Goal: Information Seeking & Learning: Learn about a topic

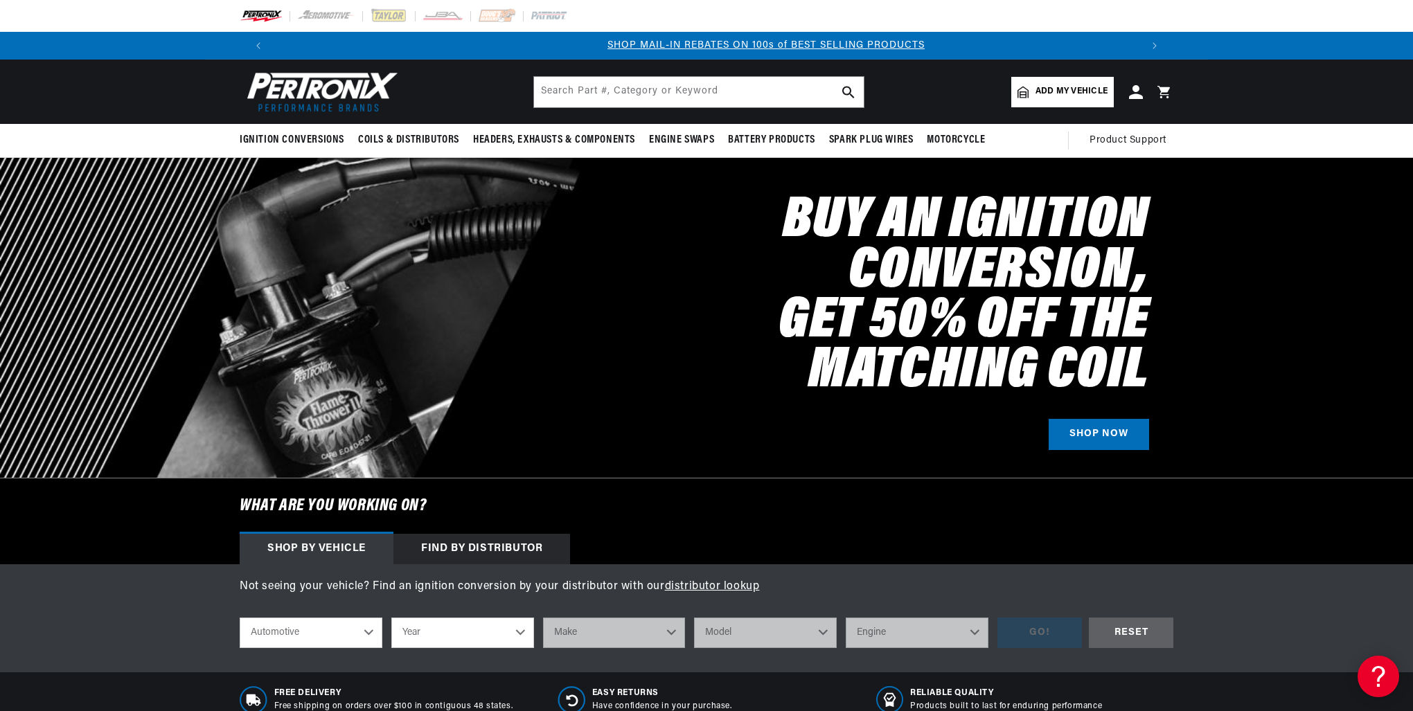
scroll to position [0, 878]
click at [637, 95] on input "text" at bounding box center [699, 92] width 330 height 30
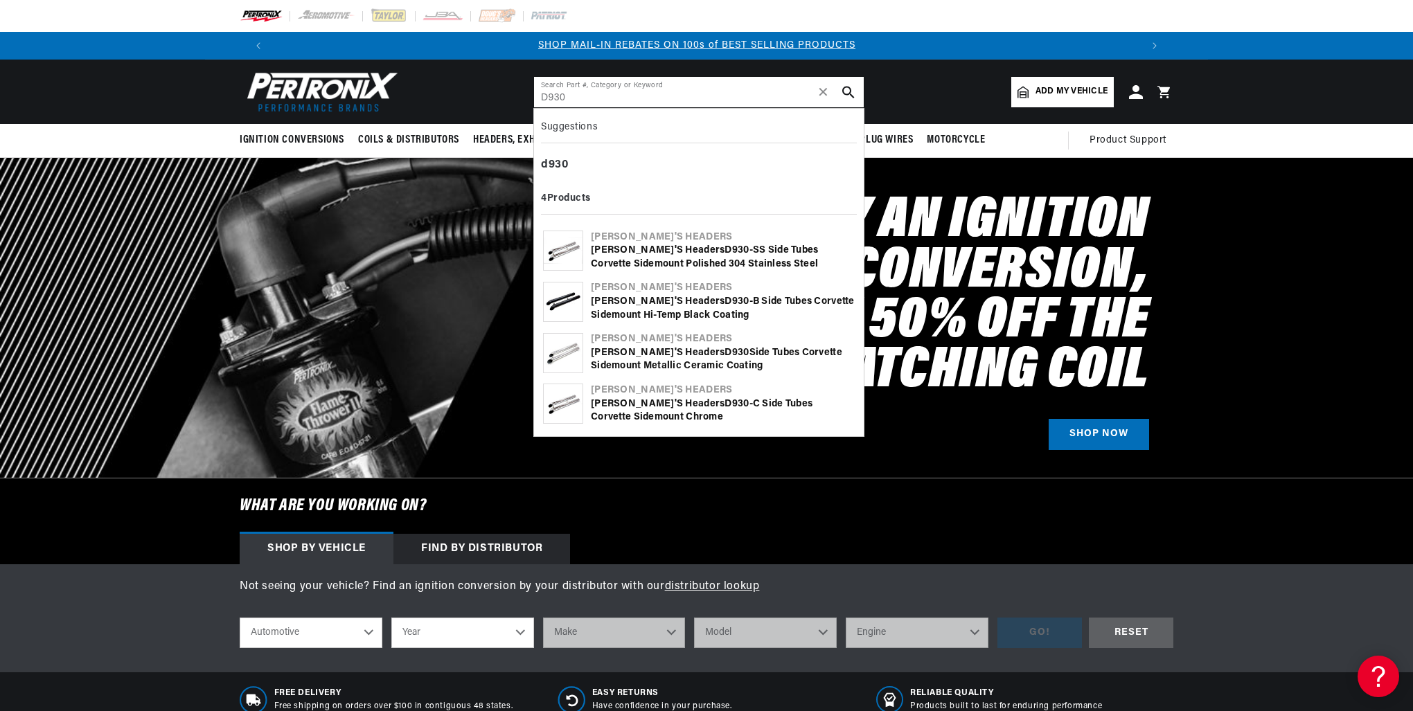
type input "D930"
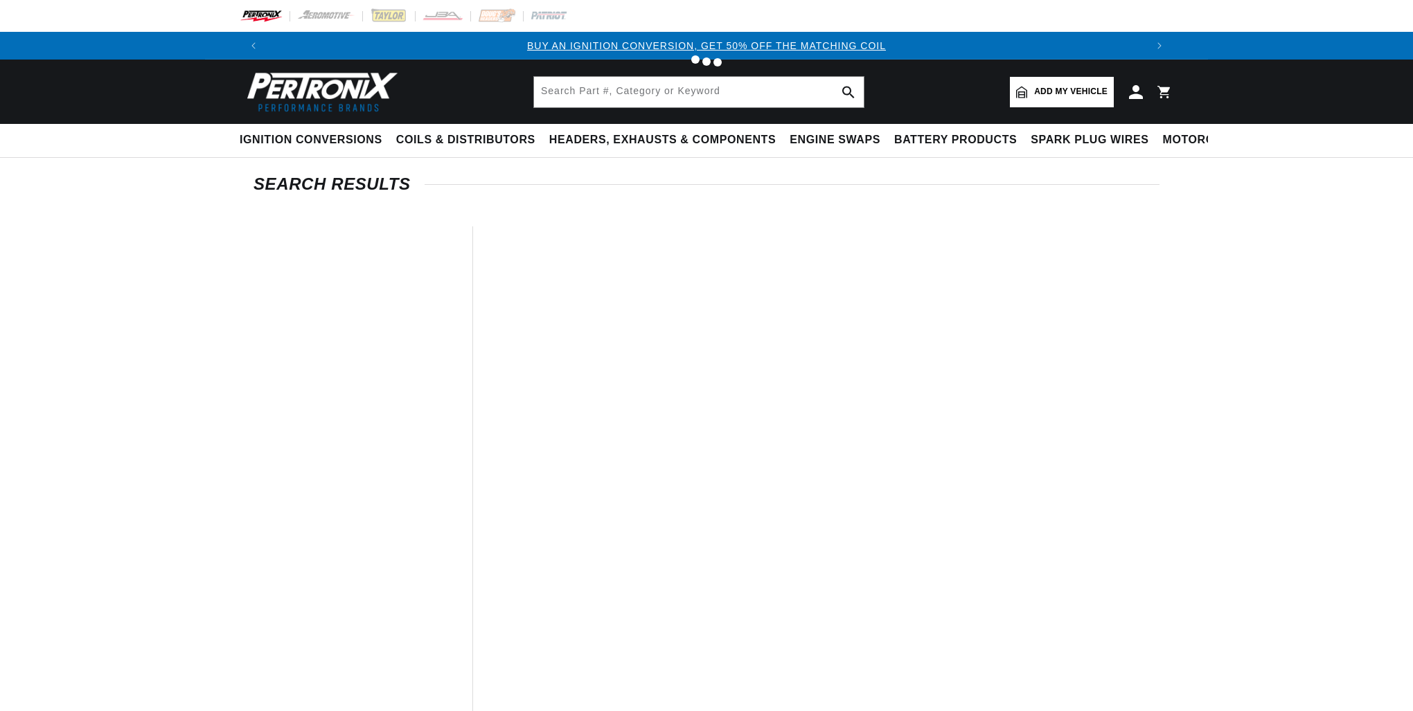
type input "D930"
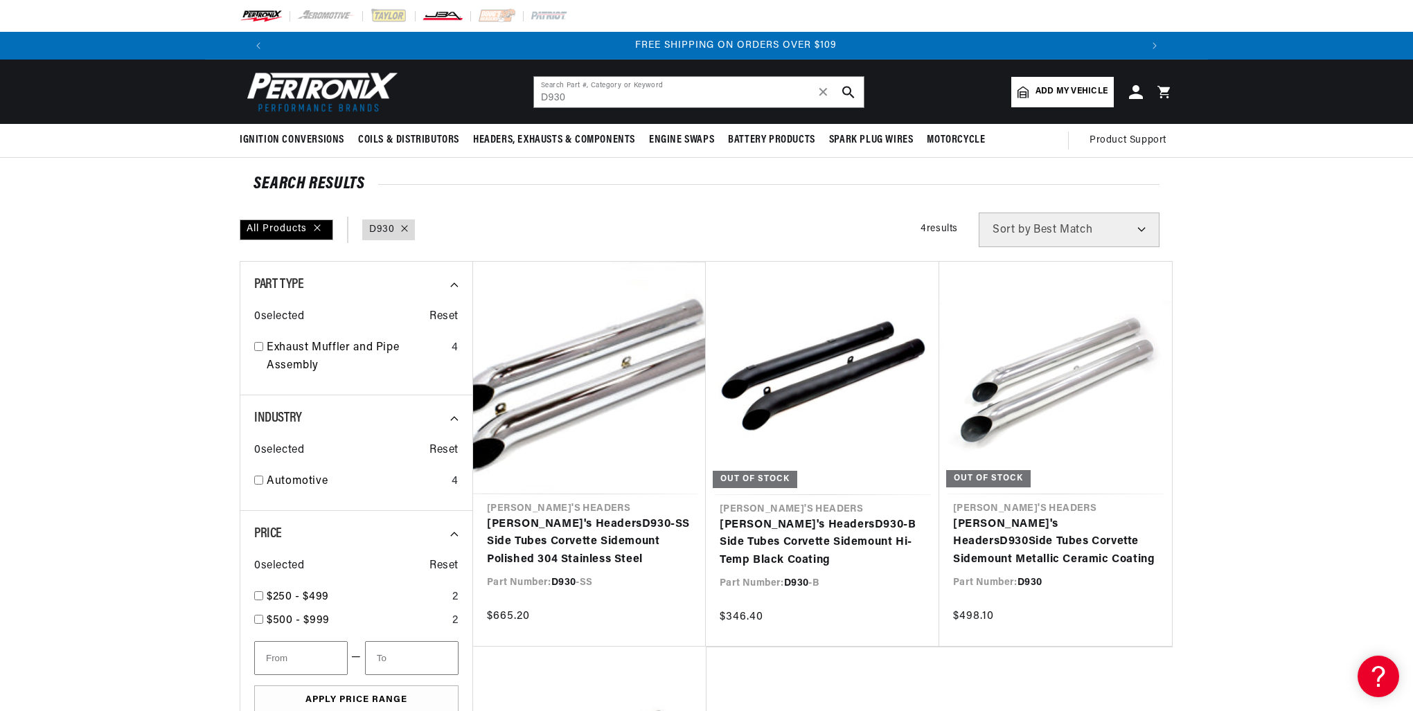
scroll to position [0, 1730]
click at [1283, 581] on section "SEARCH RESULTS All Products query : D930 Filters 4 results Show Universal Parts…" at bounding box center [706, 619] width 1413 height 923
click at [869, 517] on link "[PERSON_NAME]'s Headers D930 -B Side Tubes Corvette Sidemount Hi-Temp Black Coa…" at bounding box center [823, 543] width 206 height 53
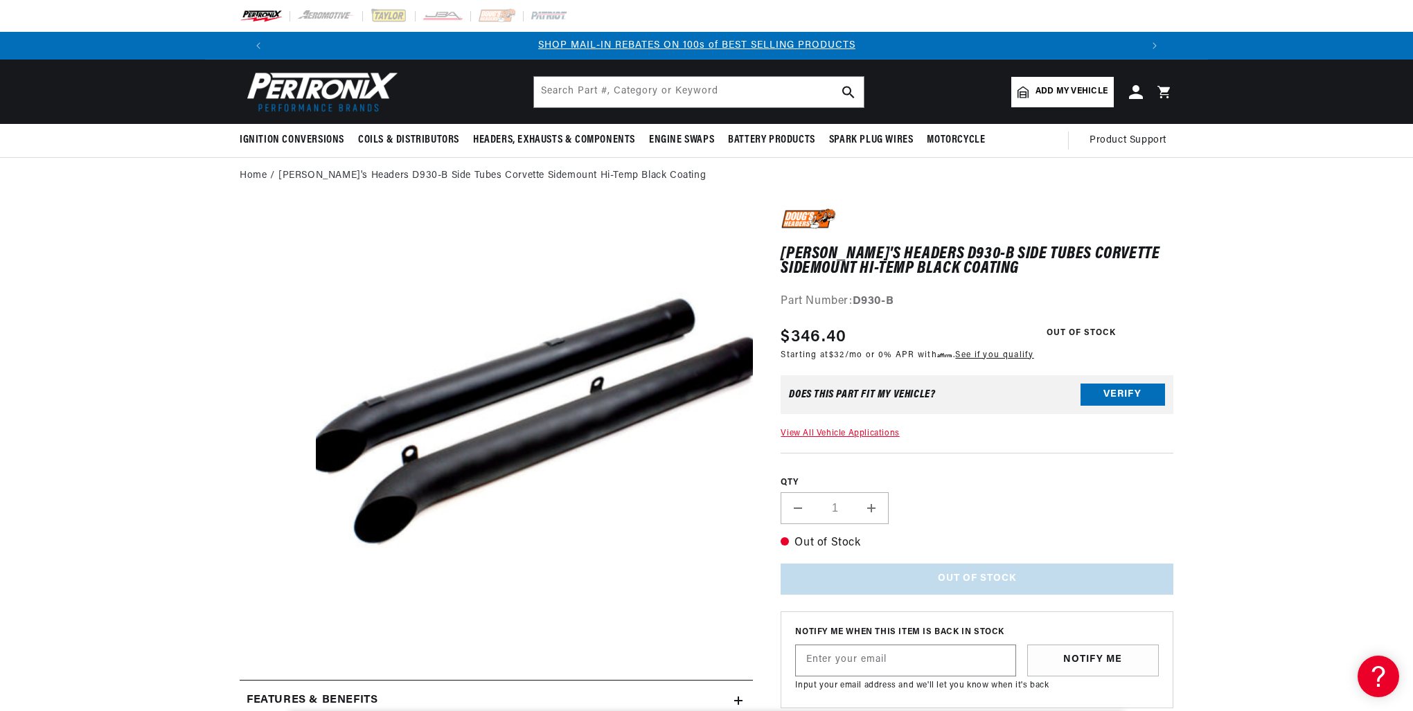
click at [150, 398] on section "Doug's Headers D930-B Side Tubes Corvette Sidemount Hi-Temp Black Coating Doug'…" at bounding box center [706, 705] width 1413 height 1020
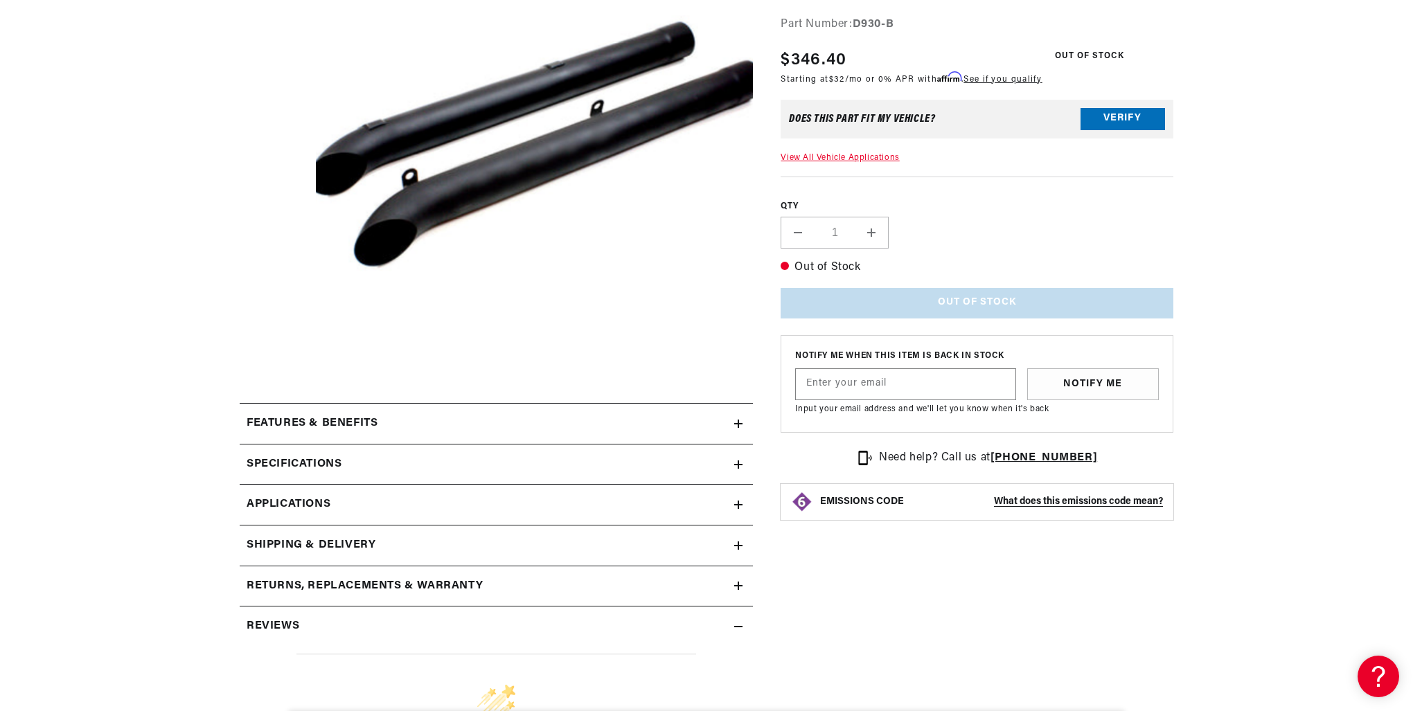
click at [738, 503] on icon at bounding box center [738, 505] width 0 height 8
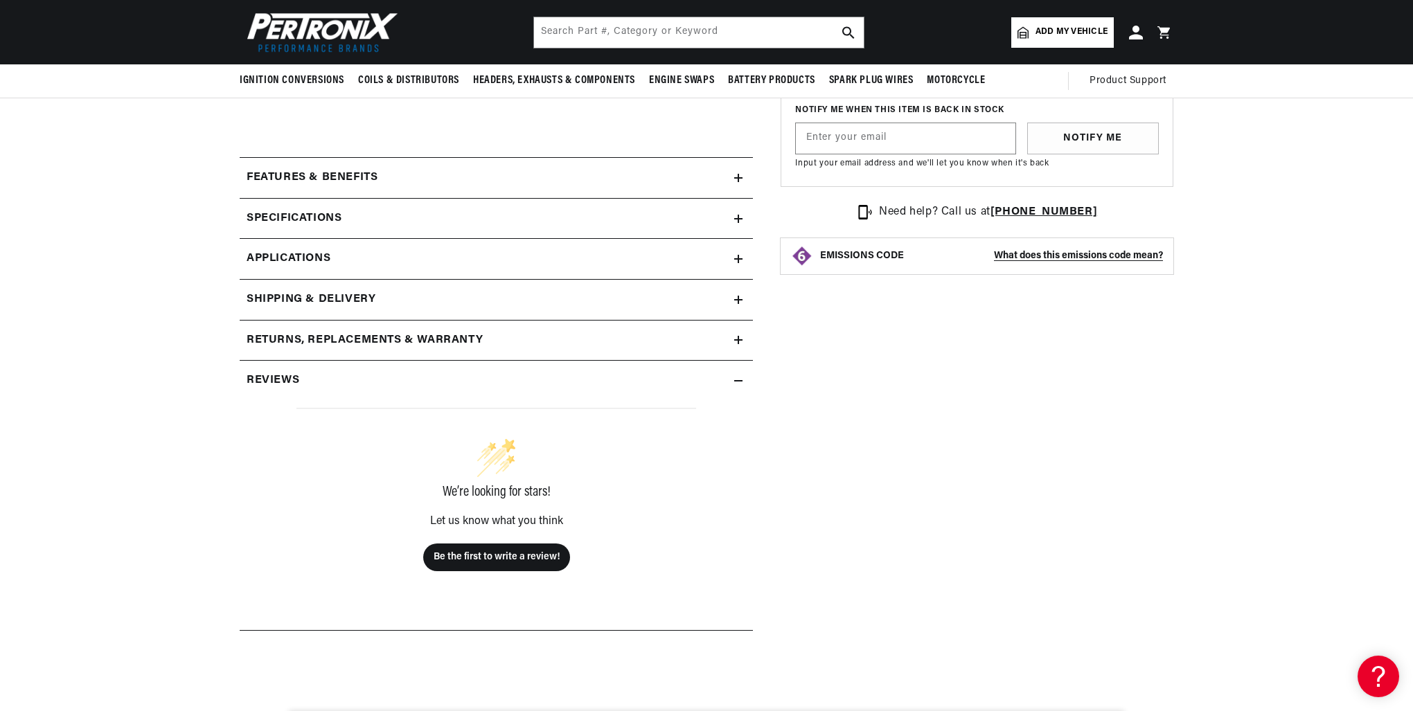
scroll to position [468, 0]
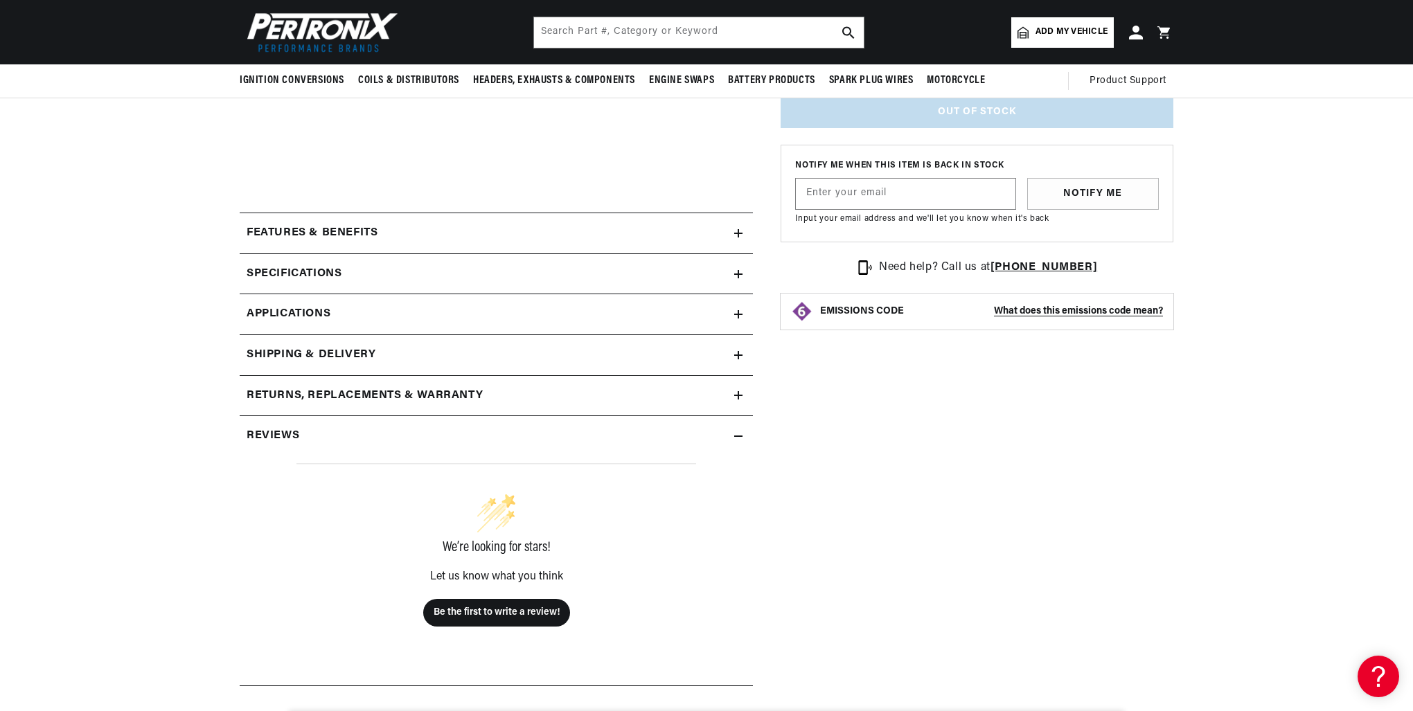
click at [738, 270] on icon at bounding box center [738, 274] width 0 height 8
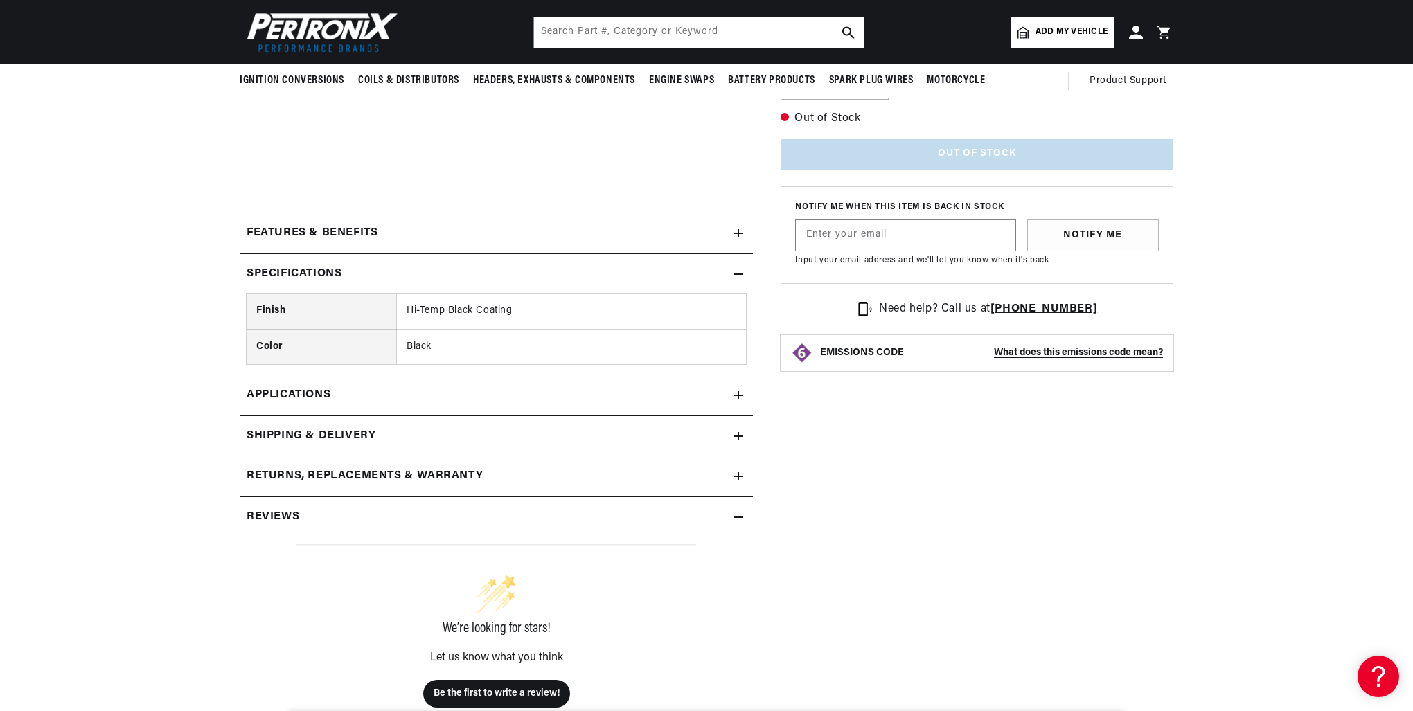
click at [733, 233] on div "Features & Benefits" at bounding box center [487, 233] width 495 height 18
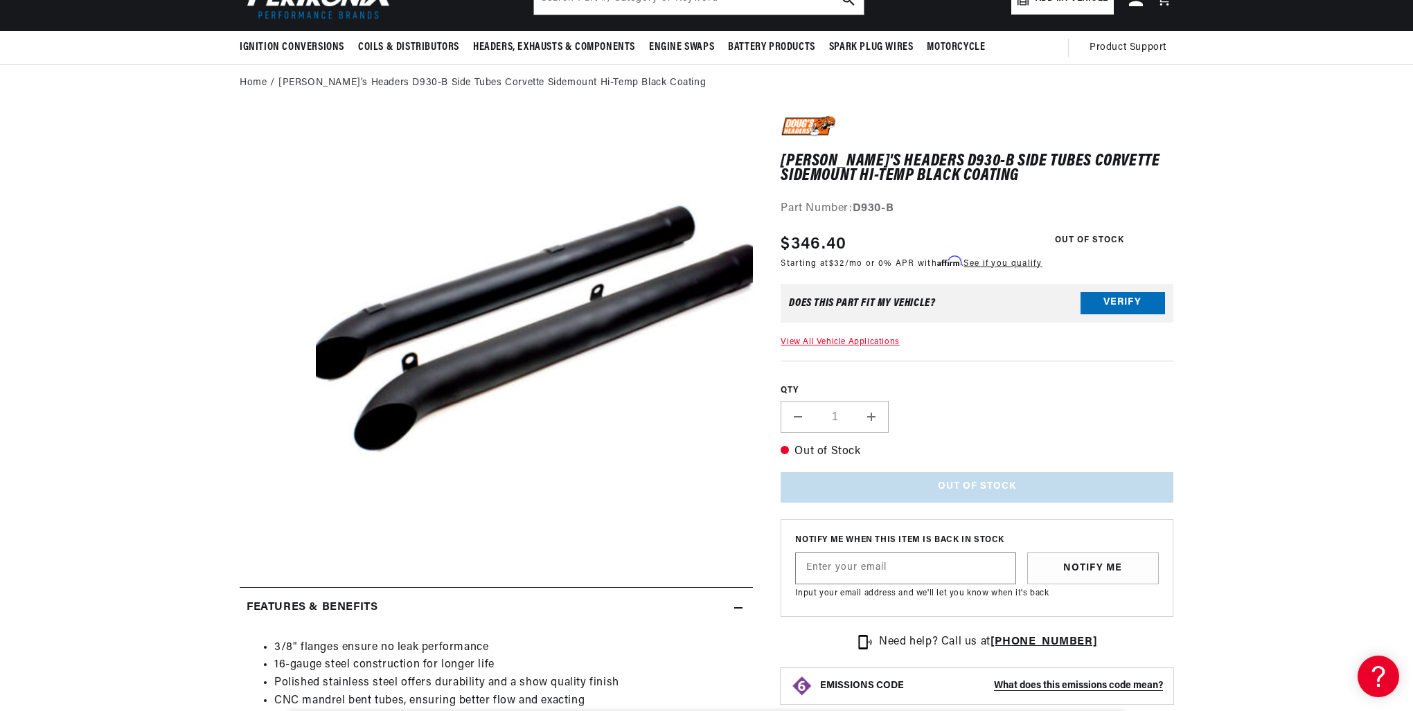
scroll to position [24, 0]
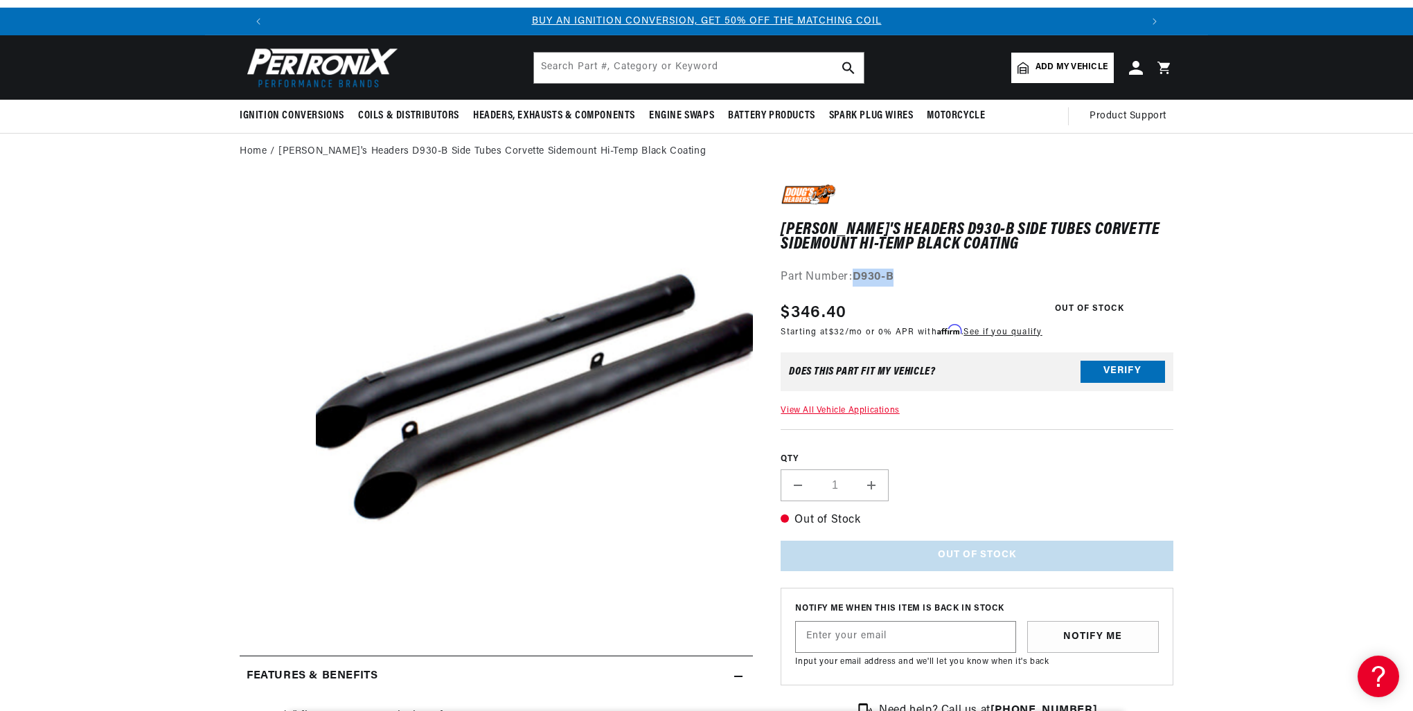
drag, startPoint x: 896, startPoint y: 277, endPoint x: 858, endPoint y: 276, distance: 38.1
click at [858, 276] on div "Part Number: D930-B" at bounding box center [977, 278] width 393 height 18
drag, startPoint x: 858, startPoint y: 276, endPoint x: 860, endPoint y: 269, distance: 7.9
click at [651, 87] on header "BETTER SEARCH RESULTS Add your vehicle's year, make, and model to find parts be…" at bounding box center [706, 67] width 1003 height 64
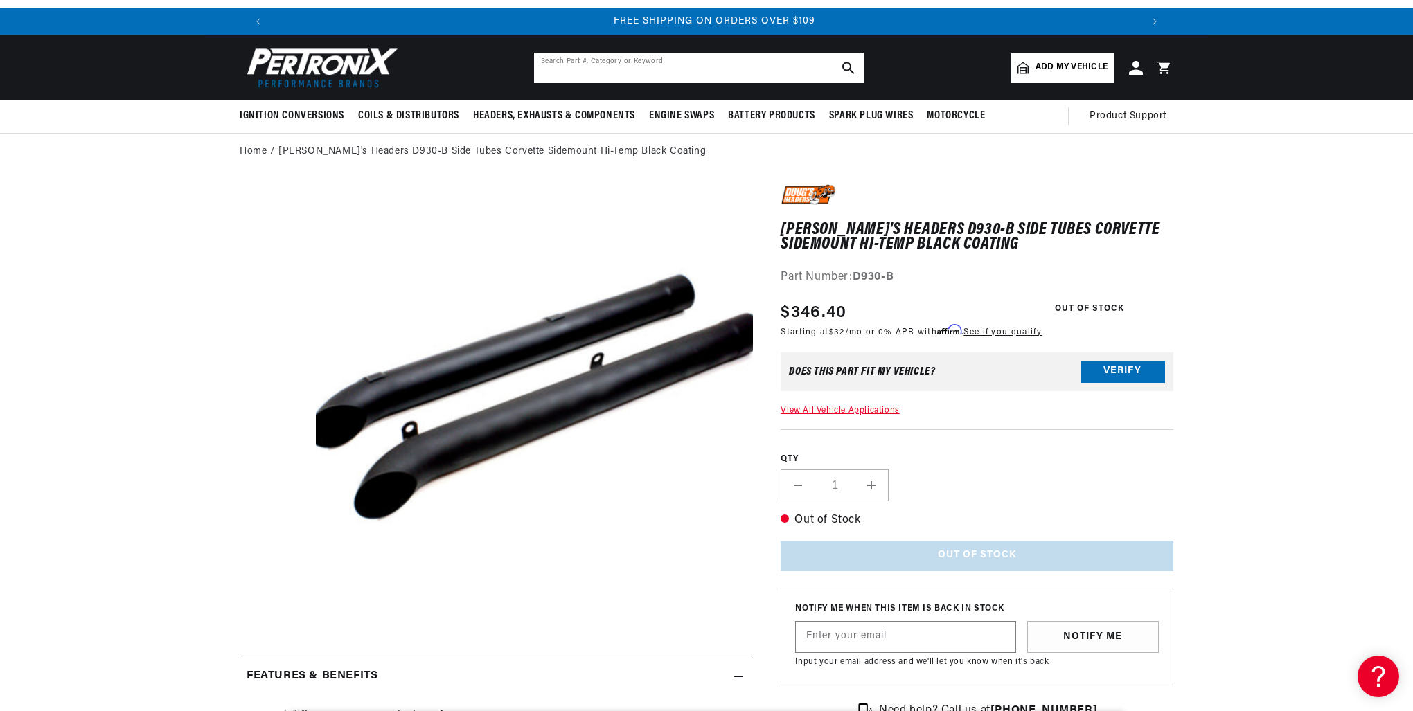
click at [651, 78] on input "text" at bounding box center [699, 68] width 330 height 30
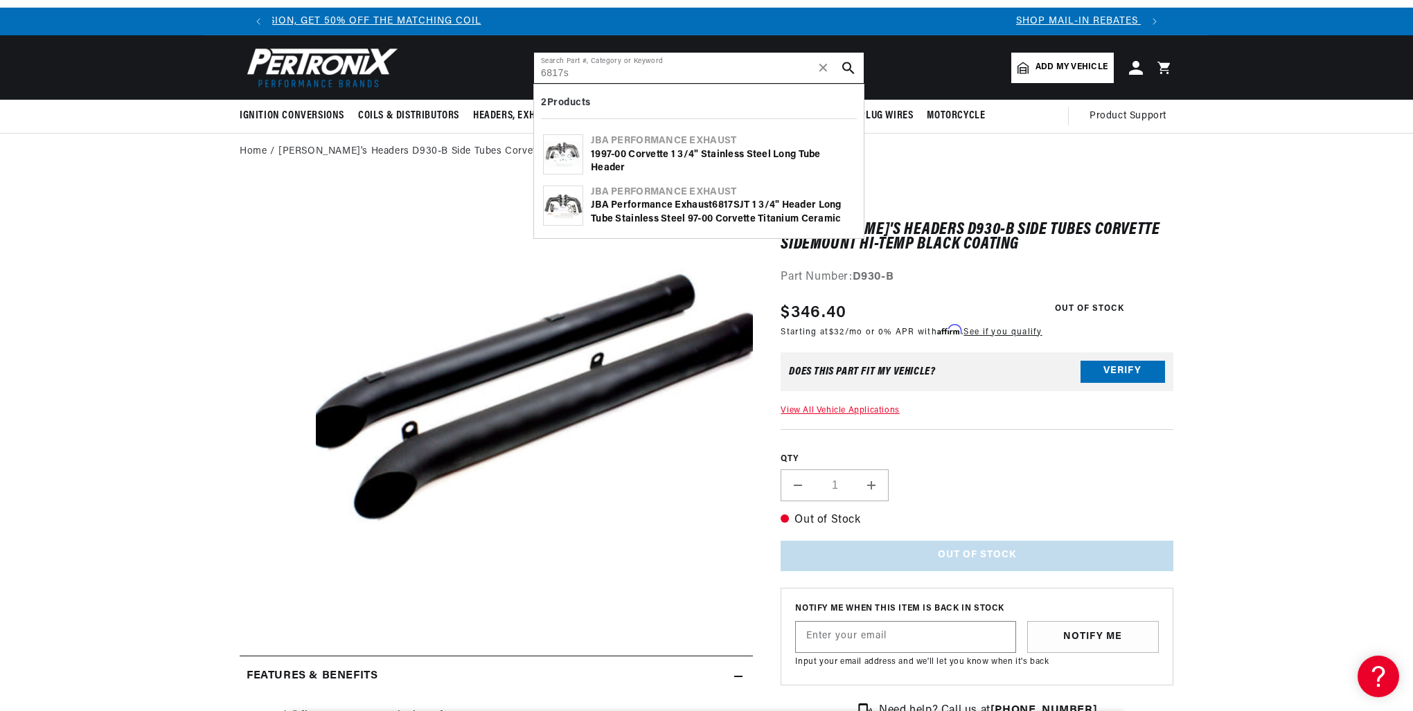
scroll to position [0, 0]
type input "6817s"
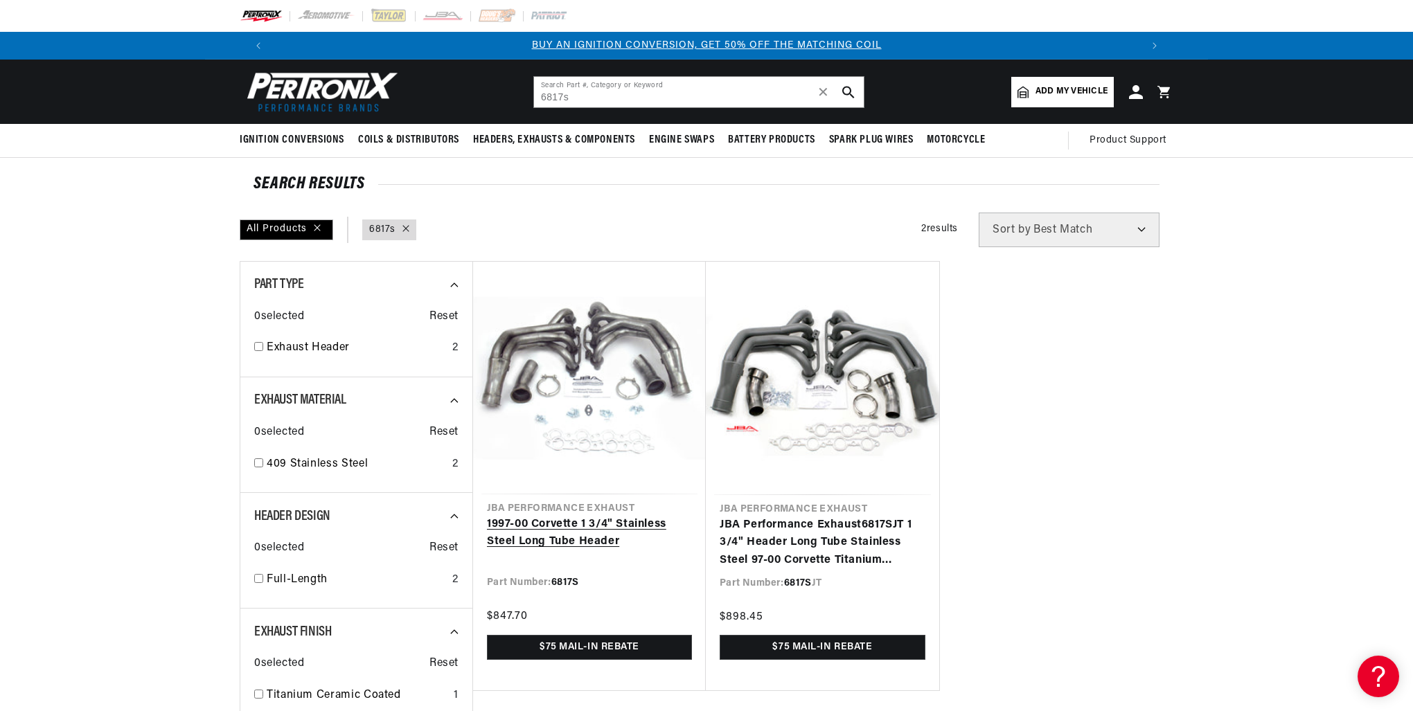
click at [576, 516] on link "1997-00 Corvette 1 3/4" Stainless Steel Long Tube Header" at bounding box center [589, 533] width 205 height 35
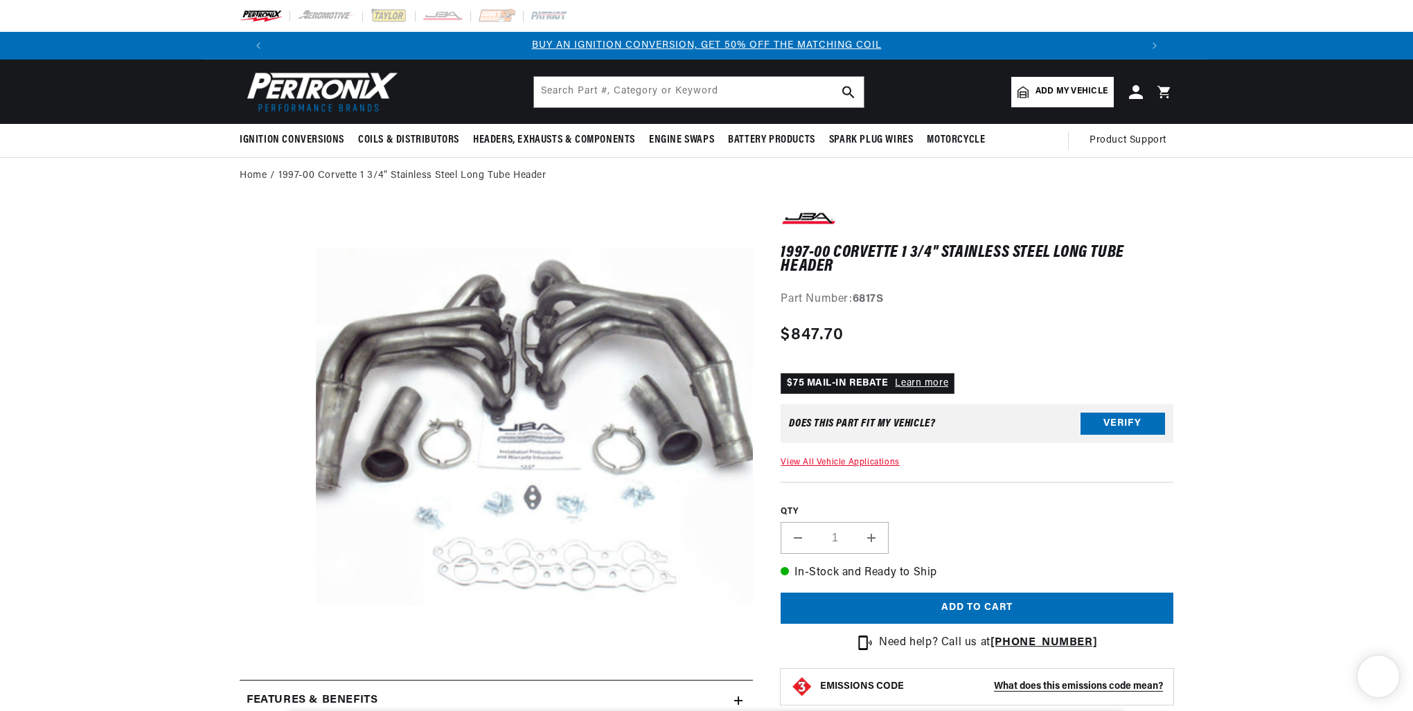
click at [272, 689] on button "Open media 1 in modal" at bounding box center [272, 689] width 0 height 0
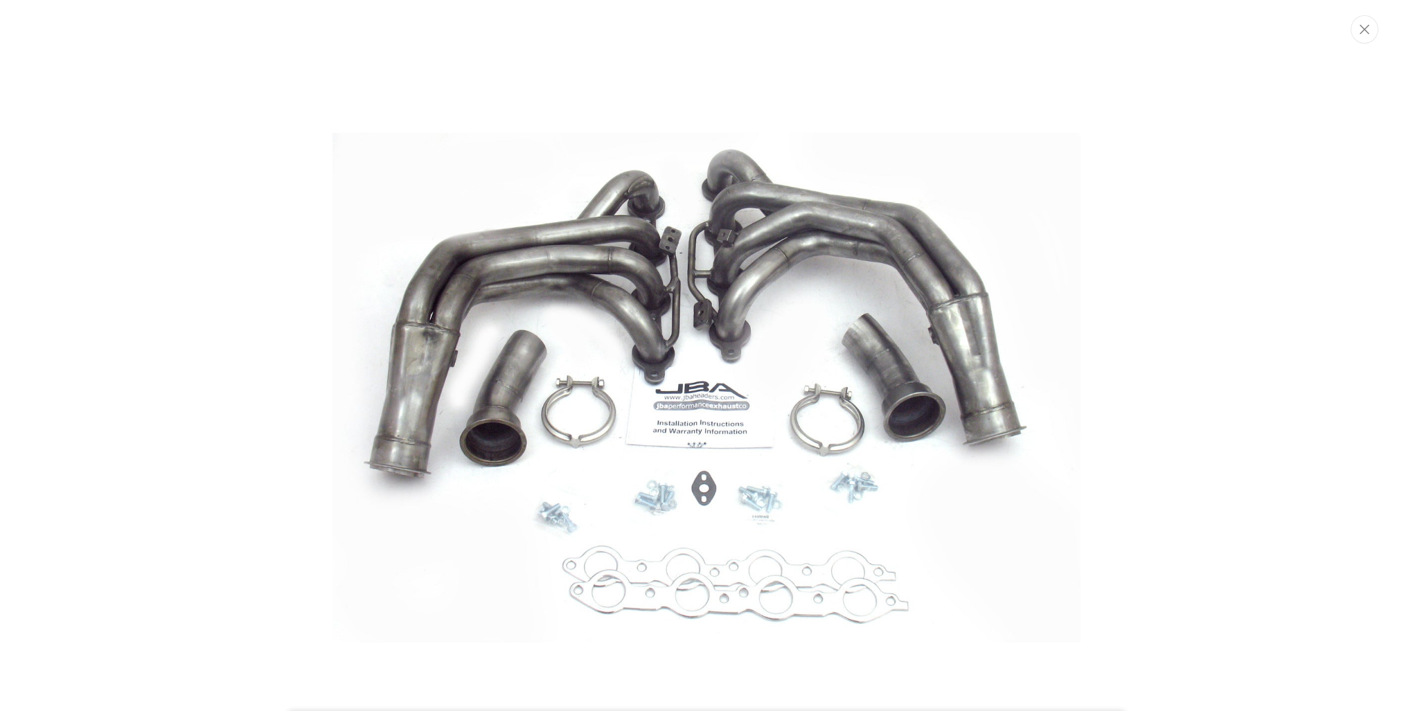
click at [486, 393] on img "Media gallery" at bounding box center [707, 388] width 748 height 748
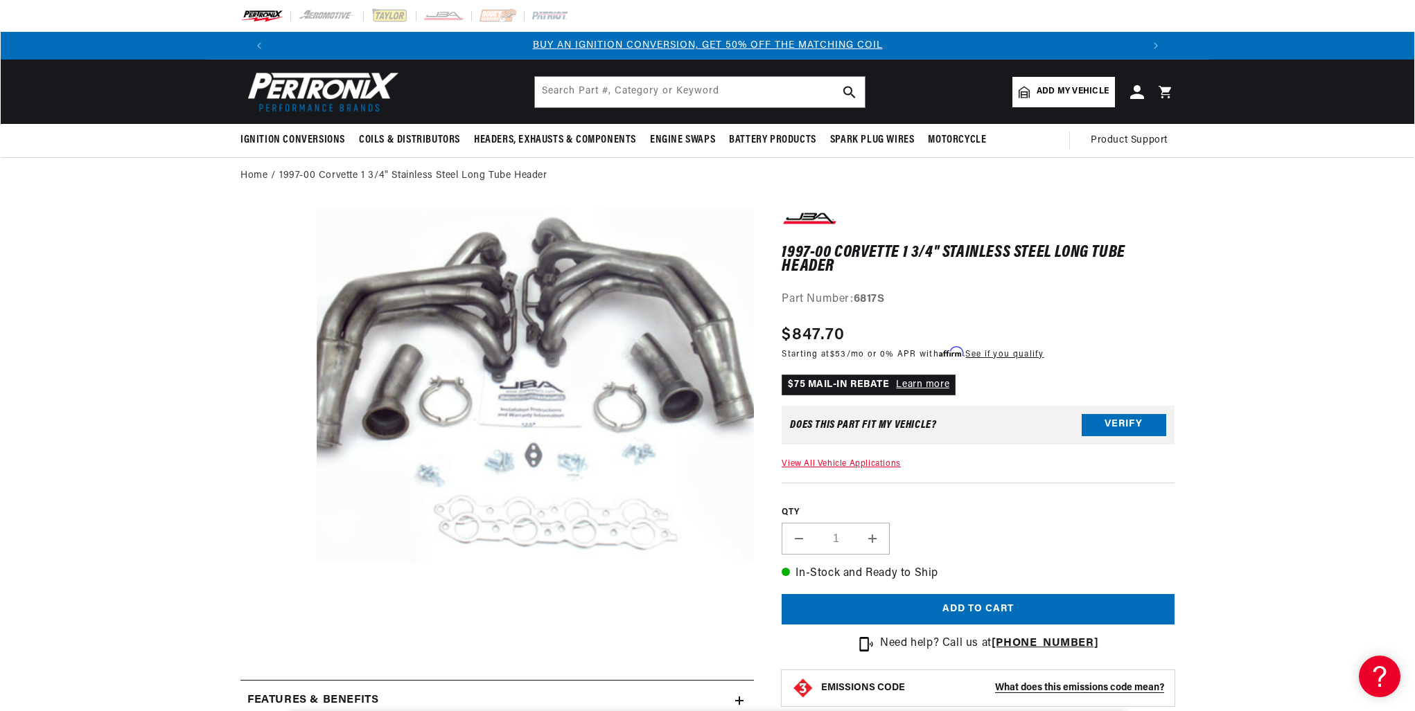
scroll to position [44, 0]
click at [272, 646] on button "Open media 1 in modal" at bounding box center [272, 646] width 0 height 0
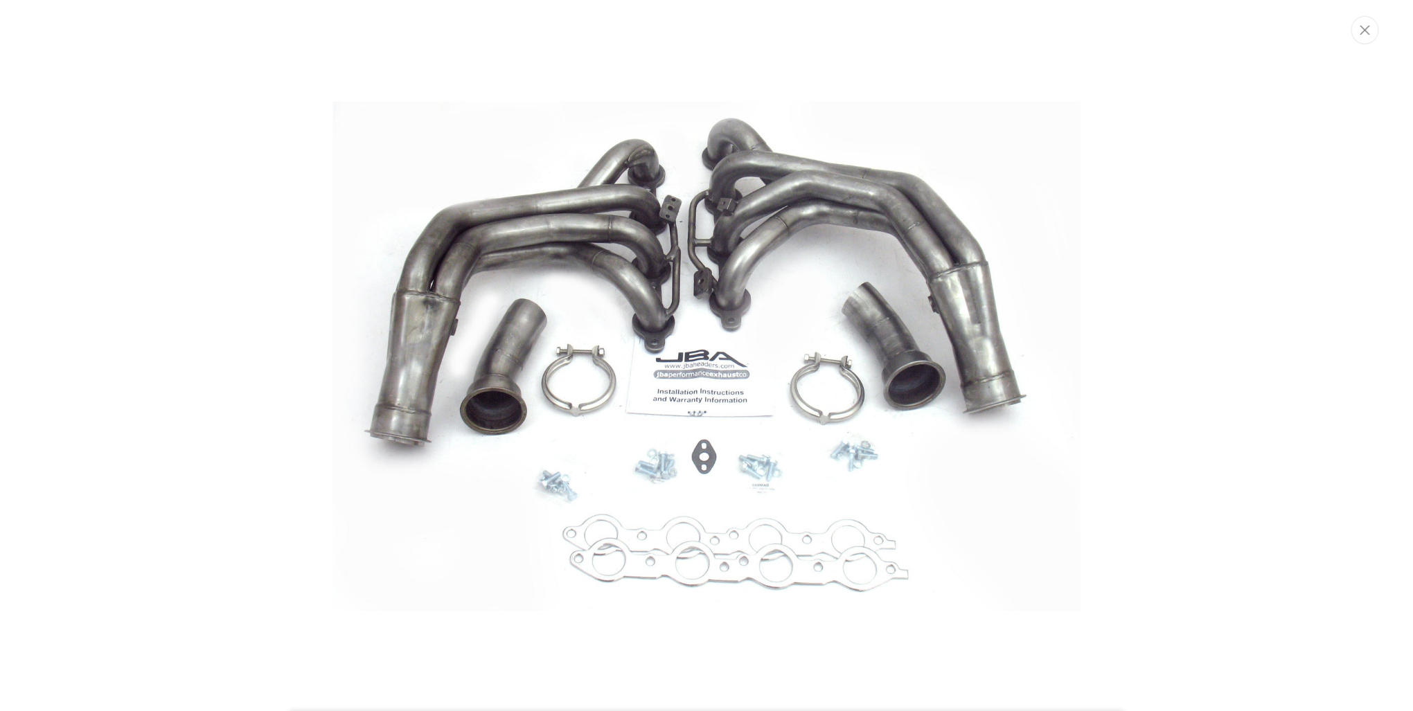
scroll to position [0, 1730]
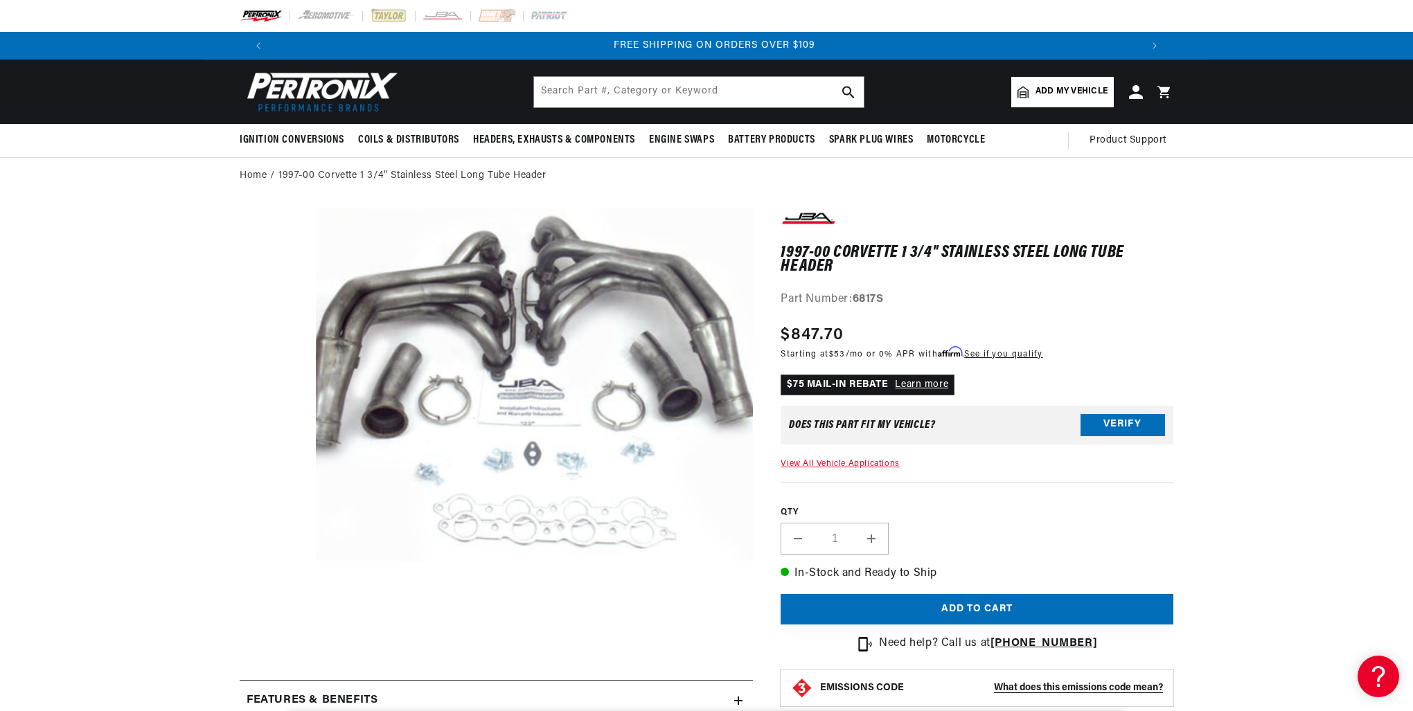
drag, startPoint x: 317, startPoint y: 331, endPoint x: 305, endPoint y: 272, distance: 60.7
click at [305, 272] on media-gallery "Skip to product information Open media 1 in modal" at bounding box center [496, 431] width 513 height 444
click at [272, 646] on button "Open media 1 in modal" at bounding box center [272, 646] width 0 height 0
drag, startPoint x: 710, startPoint y: 305, endPoint x: 202, endPoint y: 295, distance: 507.9
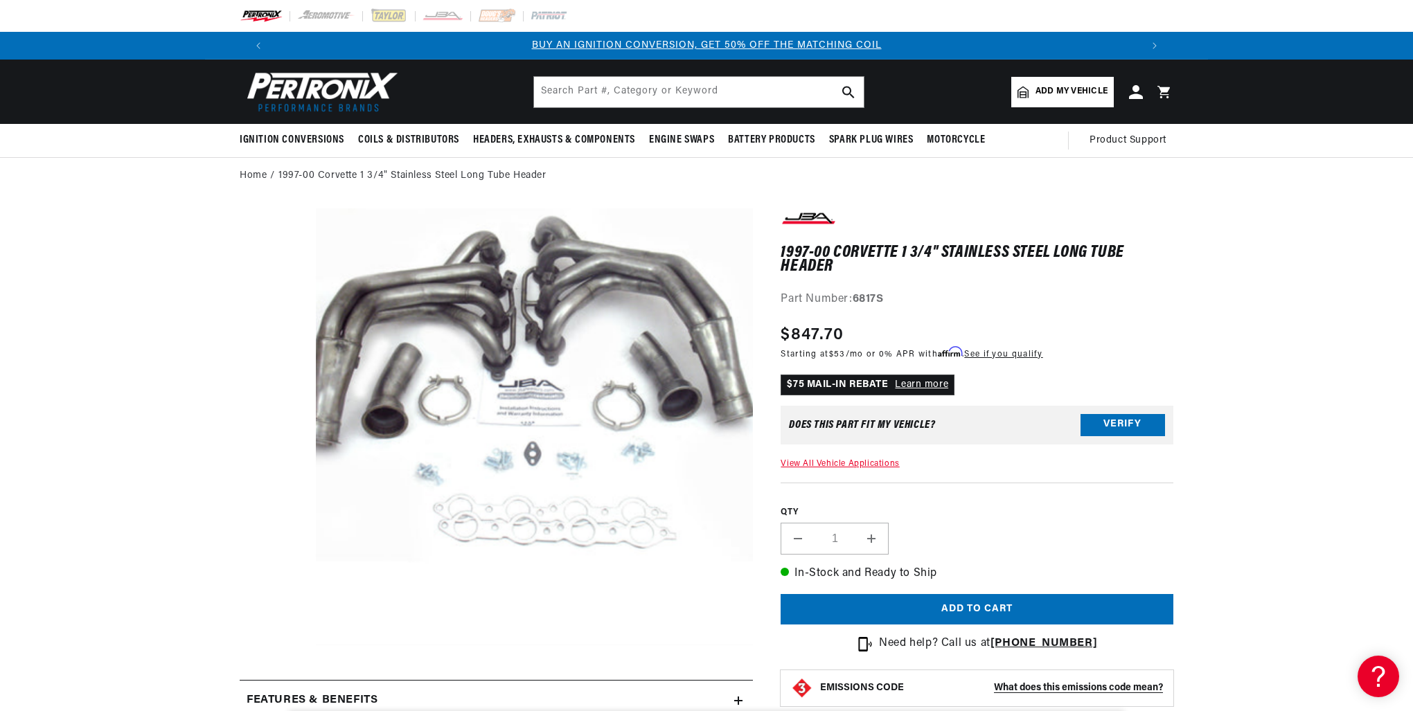
click at [202, 295] on section "1997-00 Corvette 1 3/4" Stainless Steel Long Tube Header 1997-00 Corvette 1 3/4…" at bounding box center [706, 706] width 1413 height 1022
click at [272, 646] on button "Open media 1 in modal" at bounding box center [272, 646] width 0 height 0
drag, startPoint x: 1009, startPoint y: 540, endPoint x: 707, endPoint y: 411, distance: 328.1
click at [272, 646] on button "Open media 1 in modal" at bounding box center [272, 646] width 0 height 0
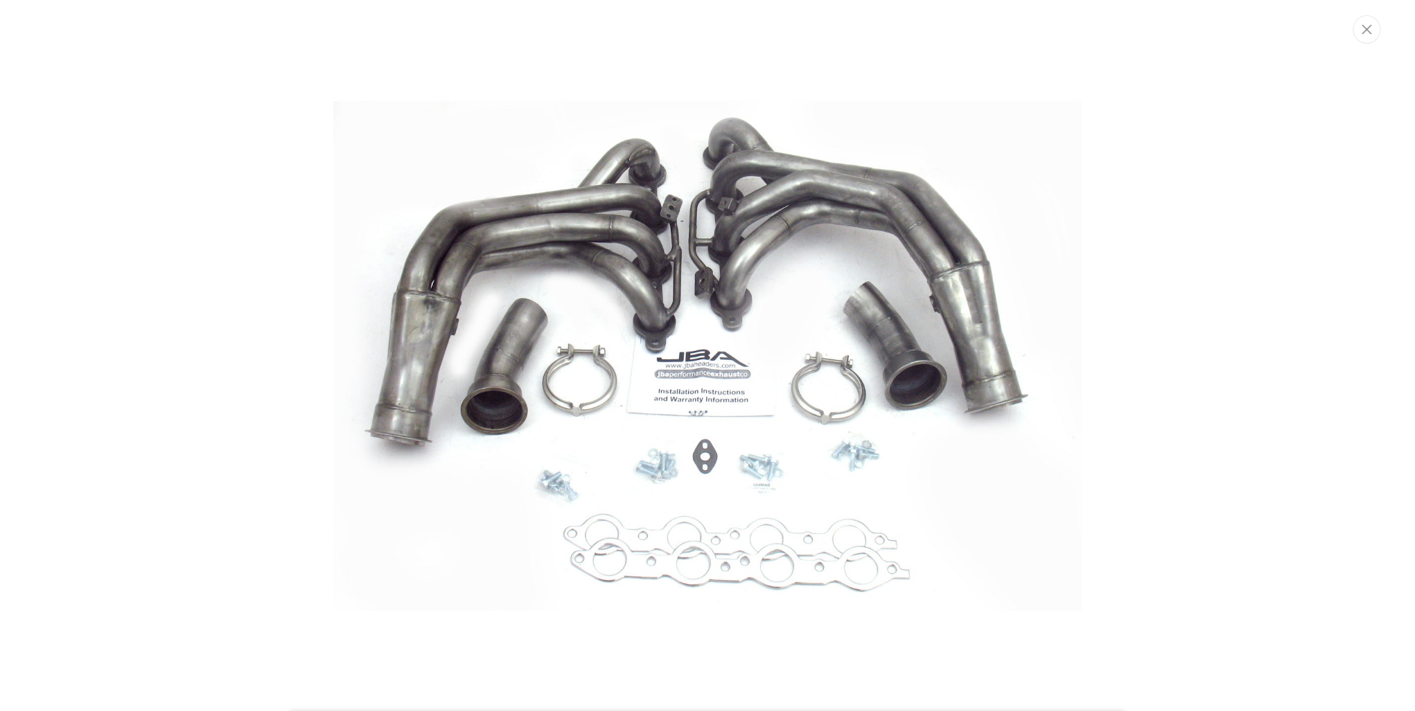
scroll to position [0, 0]
